Goal: Information Seeking & Learning: Check status

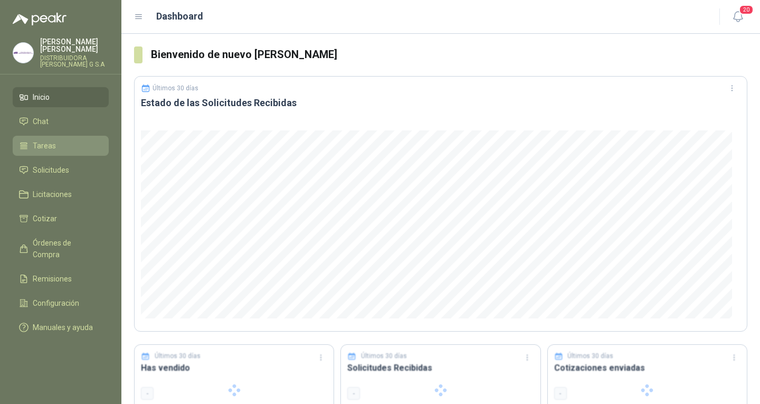
click at [58, 144] on link "Tareas" at bounding box center [61, 146] width 96 height 20
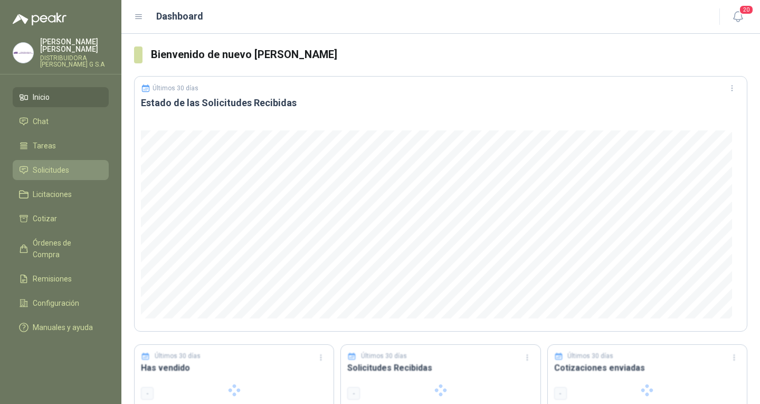
click at [53, 160] on link "Solicitudes" at bounding box center [61, 170] width 96 height 20
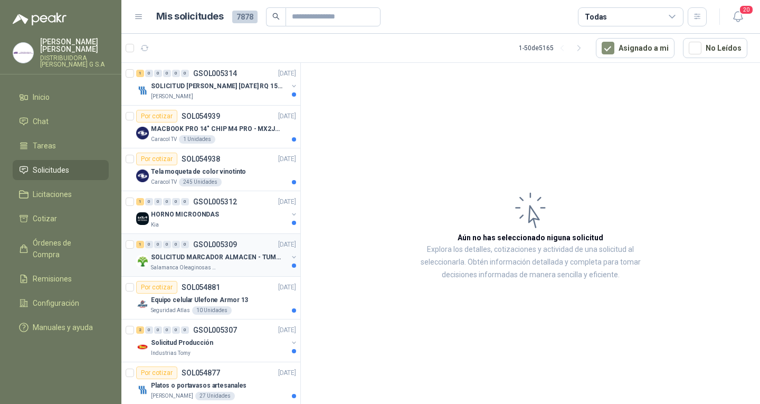
click at [194, 252] on p "SOLICITUD MARCADOR ALMACEN - TUMACO" at bounding box center [216, 257] width 131 height 10
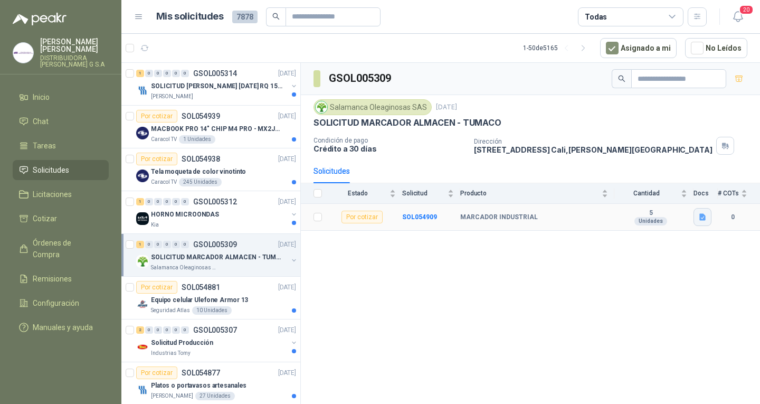
click at [702, 224] on button "button" at bounding box center [703, 217] width 18 height 18
click at [656, 192] on button "Captura de pantalla 2025-09-04 135424.png" at bounding box center [638, 193] width 133 height 11
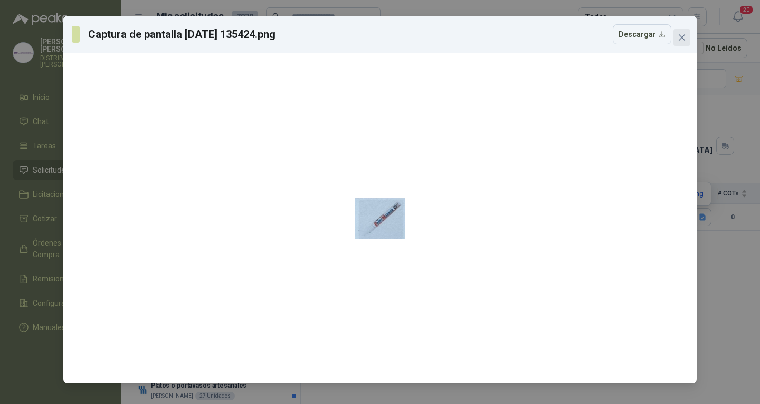
click at [678, 43] on button "Close" at bounding box center [682, 37] width 17 height 17
